Goal: Task Accomplishment & Management: Use online tool/utility

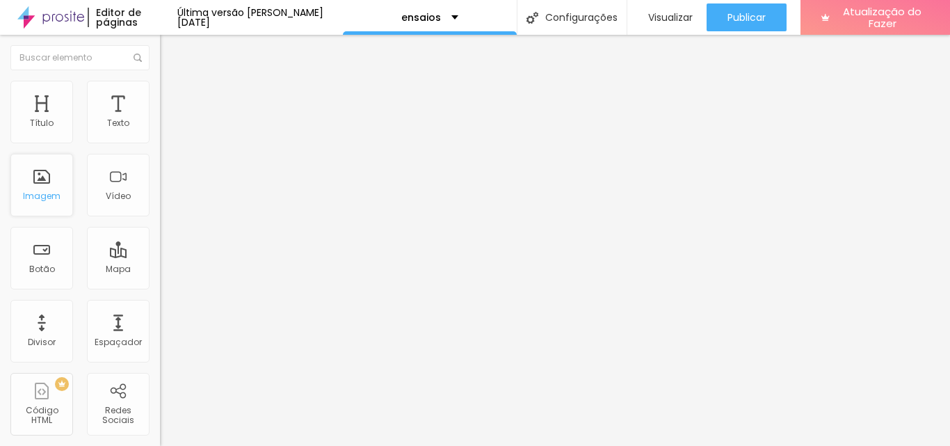
click at [47, 190] on font "Imagem" at bounding box center [42, 196] width 38 height 12
click at [31, 184] on div "Imagem" at bounding box center [41, 185] width 63 height 63
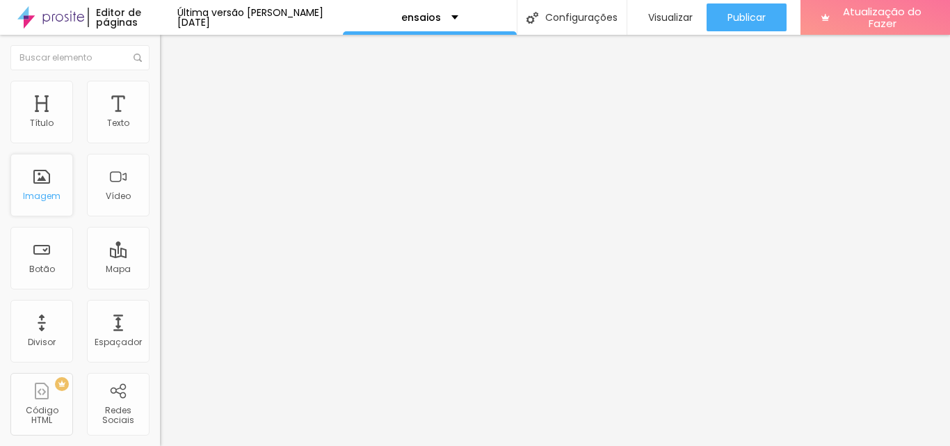
click at [31, 184] on div "Imagem" at bounding box center [41, 185] width 63 height 63
click at [29, 182] on div "Imagem" at bounding box center [41, 185] width 63 height 63
click at [160, 118] on div "Trocar imagem" at bounding box center [240, 113] width 160 height 10
click at [168, 120] on font "Trocar imagem" at bounding box center [201, 114] width 67 height 12
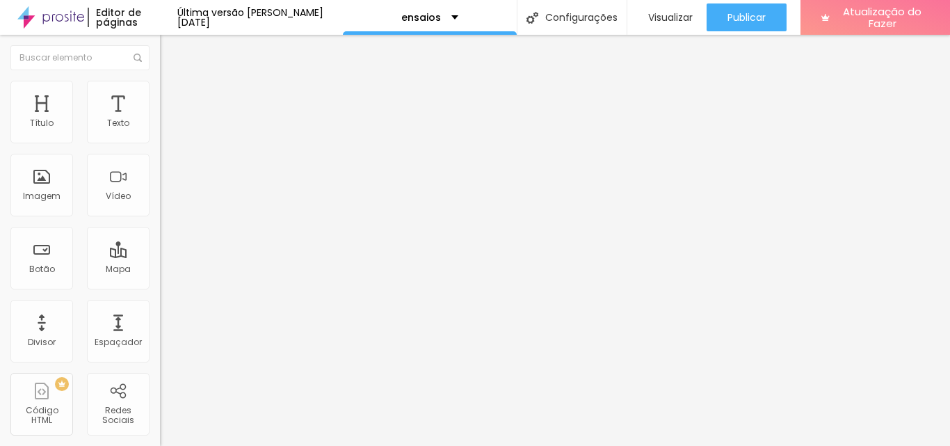
click at [168, 120] on font "Trocar imagem" at bounding box center [201, 114] width 67 height 12
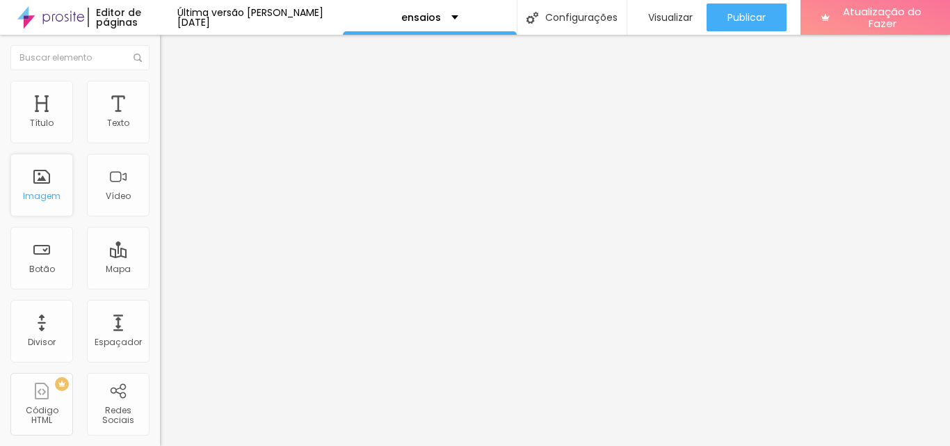
click at [43, 194] on font "Imagem" at bounding box center [42, 196] width 38 height 12
click at [42, 194] on font "Imagem" at bounding box center [42, 196] width 38 height 12
click at [47, 201] on font "Imagem" at bounding box center [42, 196] width 38 height 12
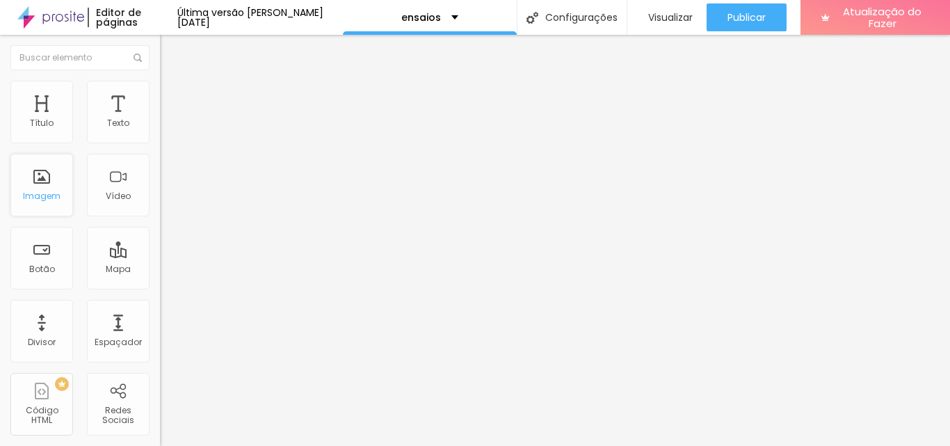
click at [47, 201] on font "Imagem" at bounding box center [42, 196] width 38 height 12
click at [170, 51] on img "button" at bounding box center [175, 50] width 11 height 11
click at [44, 188] on div "Imagem" at bounding box center [41, 185] width 63 height 63
click at [160, 82] on img at bounding box center [166, 87] width 13 height 13
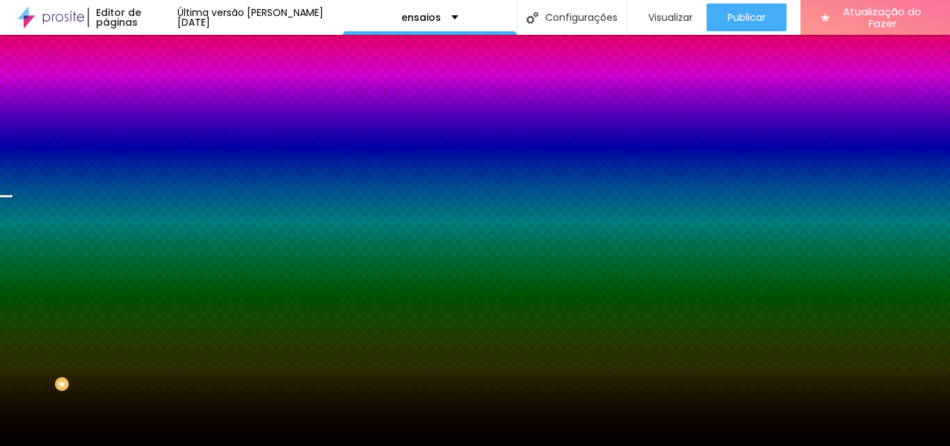
click at [168, 128] on font "Trocar imagem" at bounding box center [201, 122] width 67 height 12
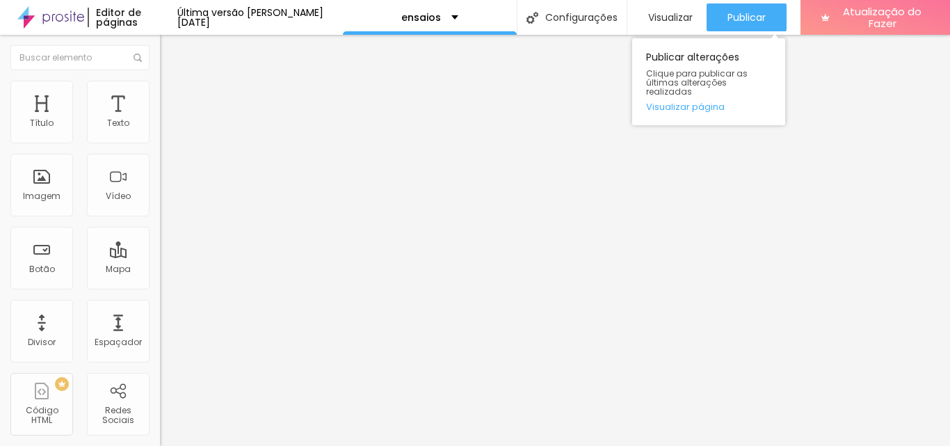
click at [724, 115] on div "Publicar alterações Clique para publicar as últimas alterações realizadas Visua…" at bounding box center [708, 81] width 153 height 87
